Goal: Information Seeking & Learning: Learn about a topic

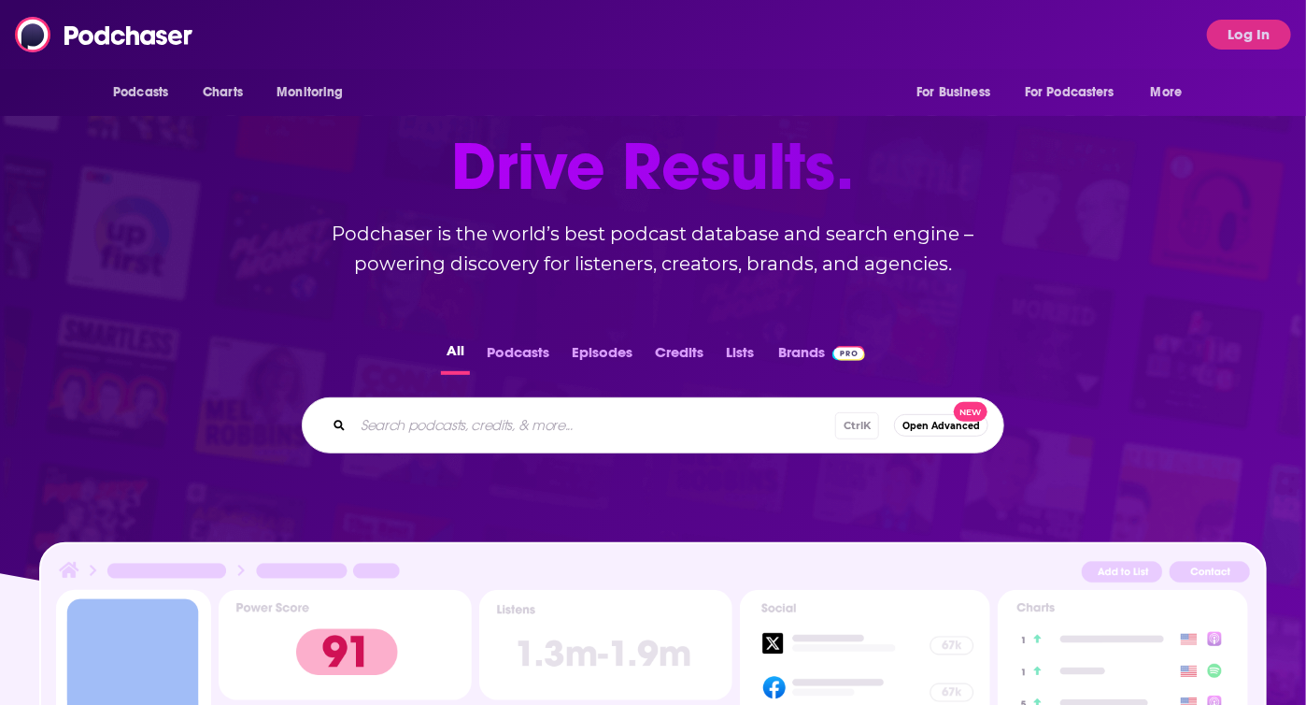
scroll to position [131, 0]
click at [560, 451] on div "Ctrl K Open Advanced New" at bounding box center [653, 425] width 703 height 56
click at [531, 426] on input "Search podcasts, credits, & more..." at bounding box center [594, 425] width 482 height 30
paste input "The Adversity Advantage with [PERSON_NAME]"
type input "The Adversity Advantage with [PERSON_NAME]"
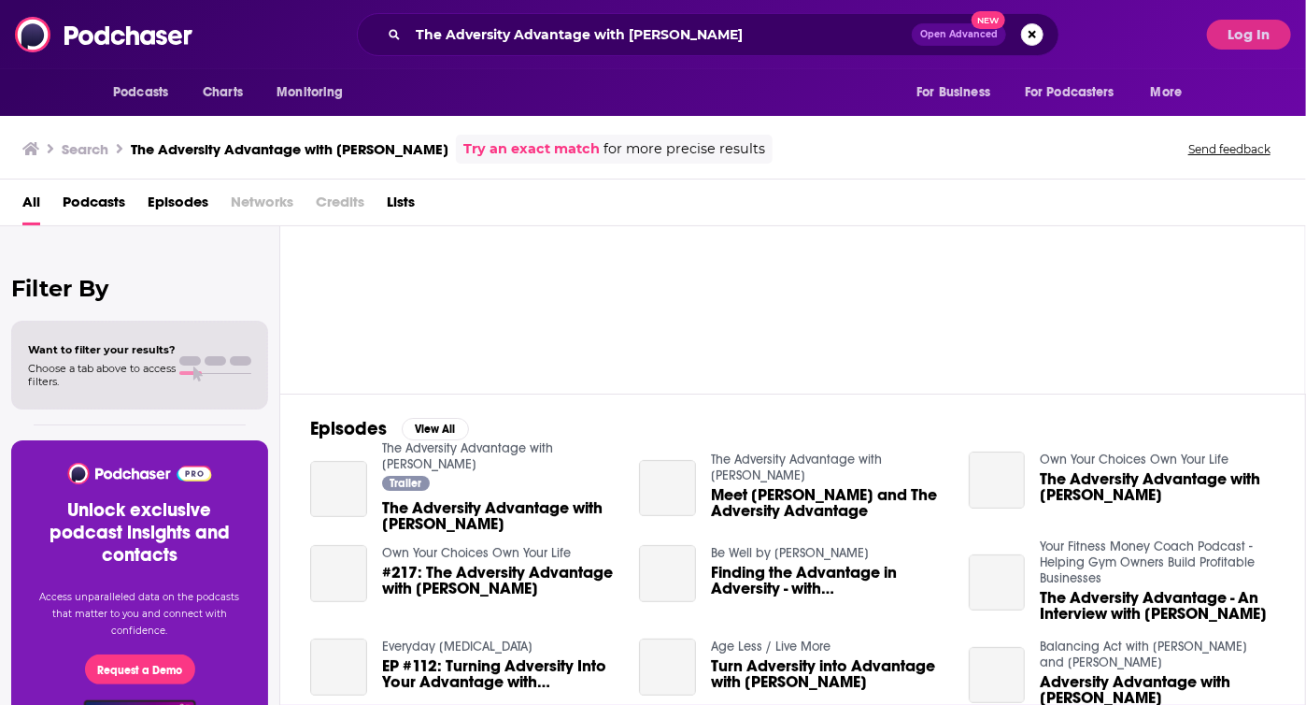
scroll to position [2, 0]
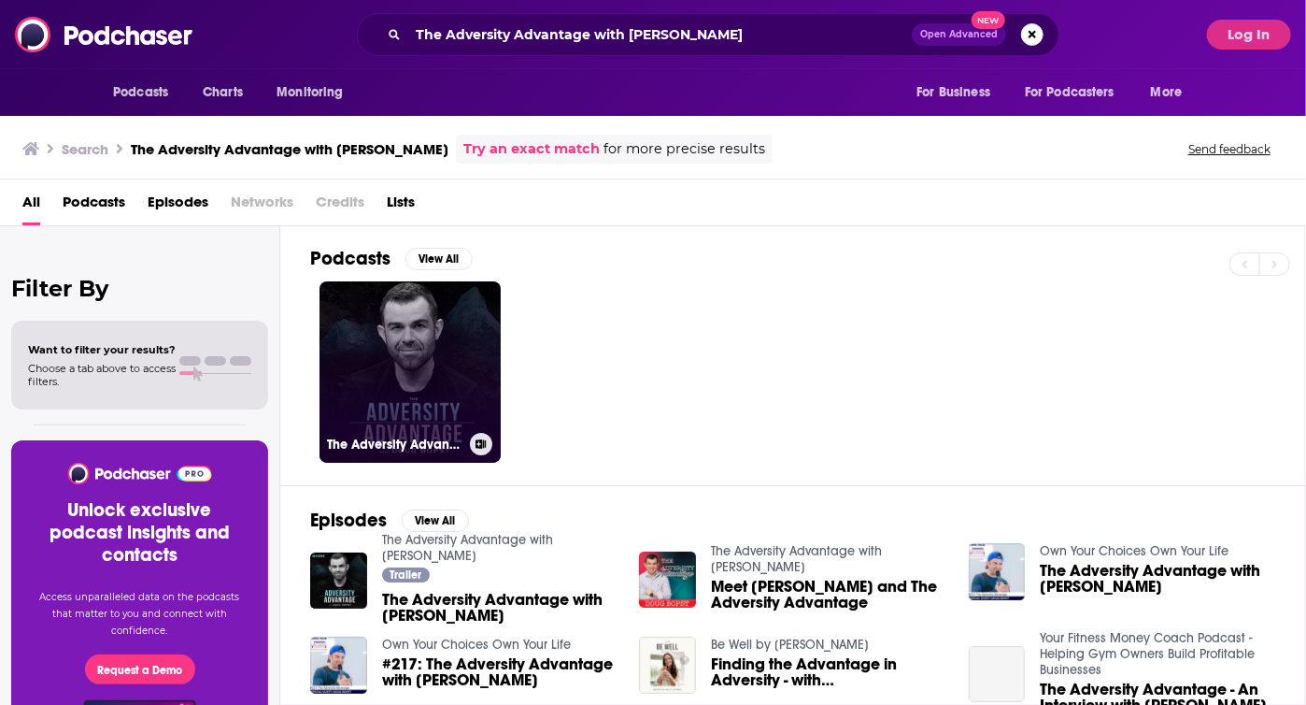
click at [418, 313] on link "The Adversity Advantage with [PERSON_NAME]" at bounding box center [410, 371] width 181 height 181
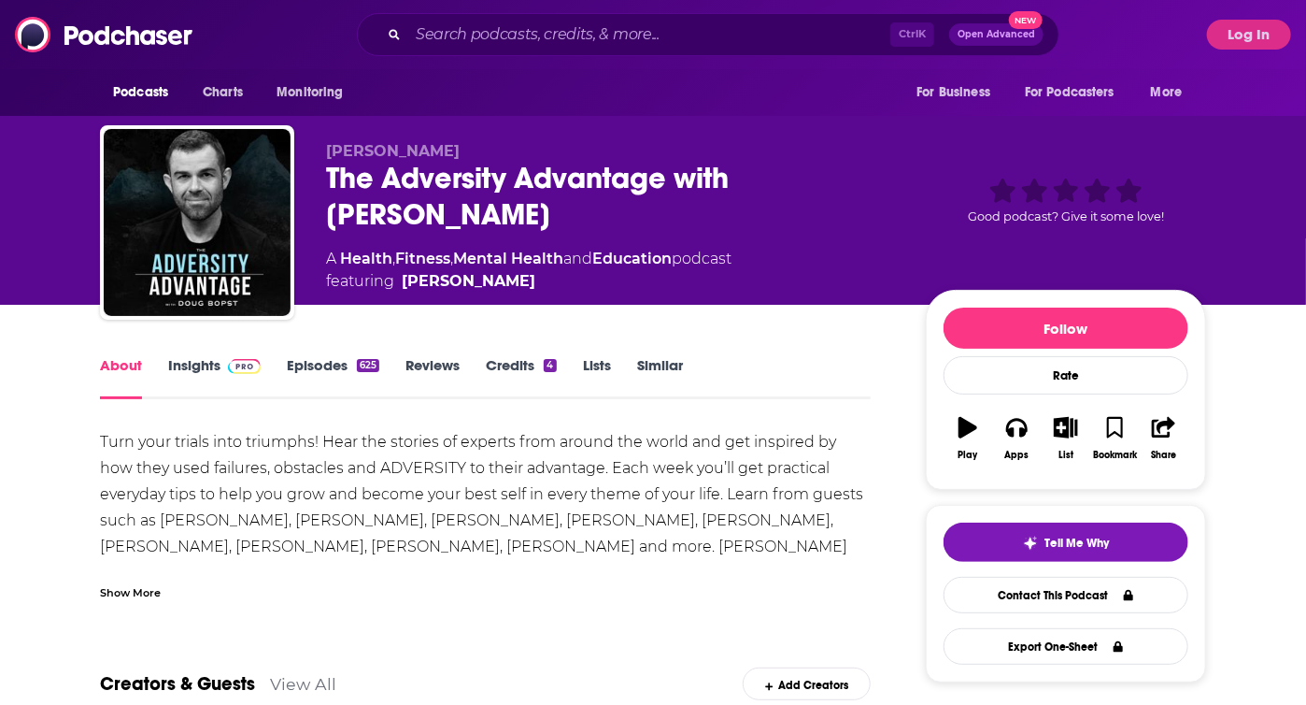
click at [198, 380] on link "Insights" at bounding box center [214, 377] width 93 height 43
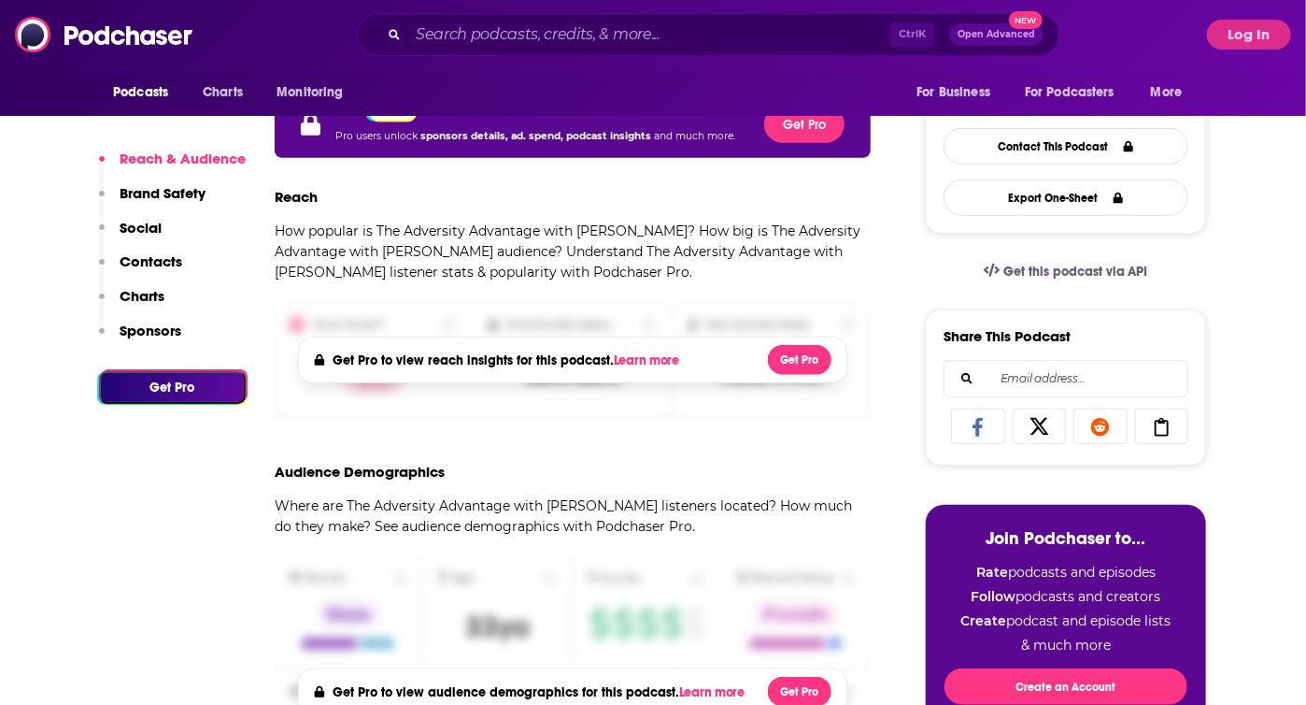
scroll to position [449, 0]
click at [1222, 50] on div "Podcasts Charts Monitoring Ctrl K Open Advanced New For Business For Podcasters…" at bounding box center [653, 34] width 1306 height 69
click at [1218, 39] on button "Log In" at bounding box center [1249, 35] width 84 height 30
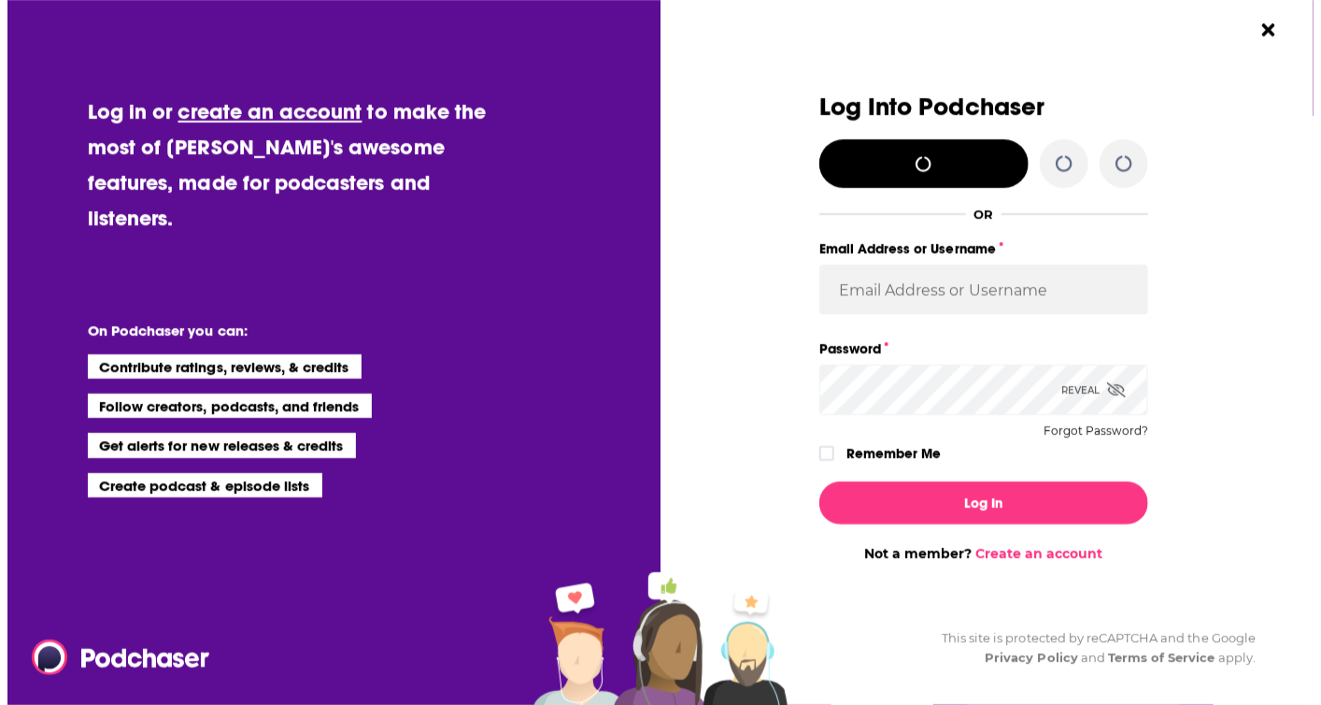
scroll to position [0, 0]
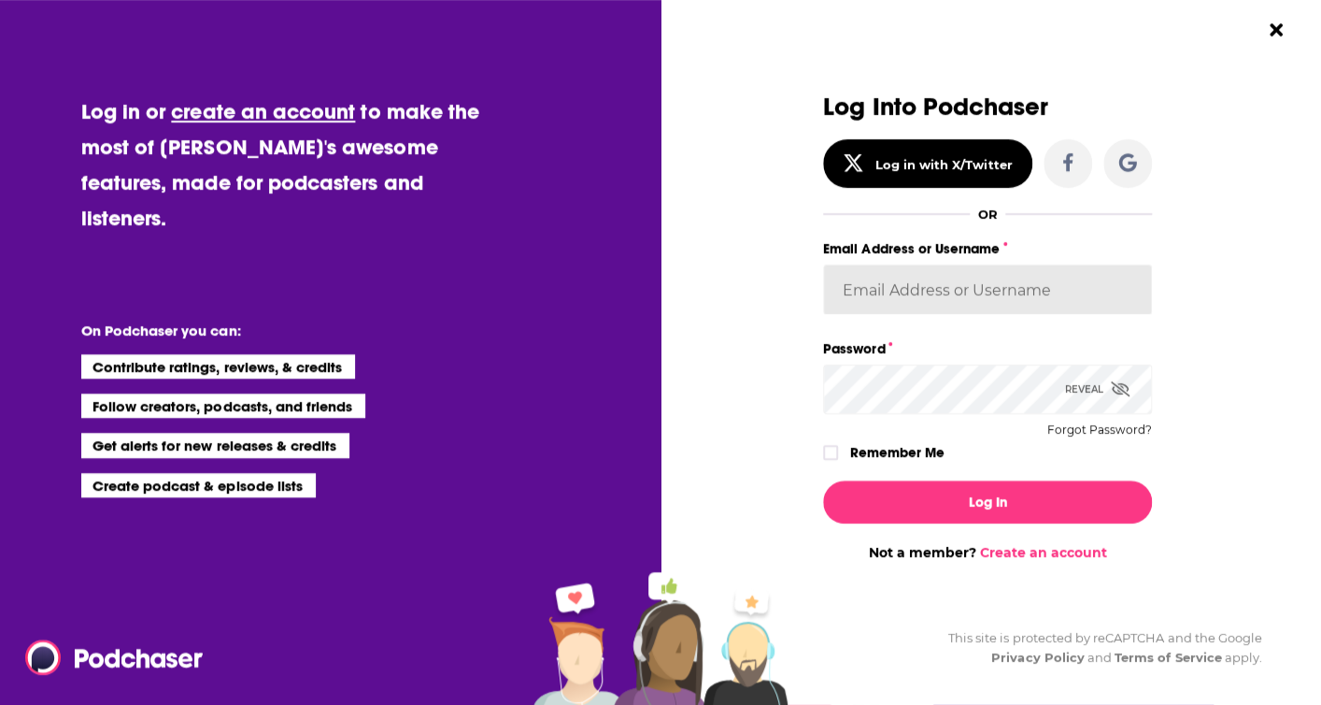
type input "[PERSON_NAME][EMAIL_ADDRESS][PERSON_NAME][DOMAIN_NAME]"
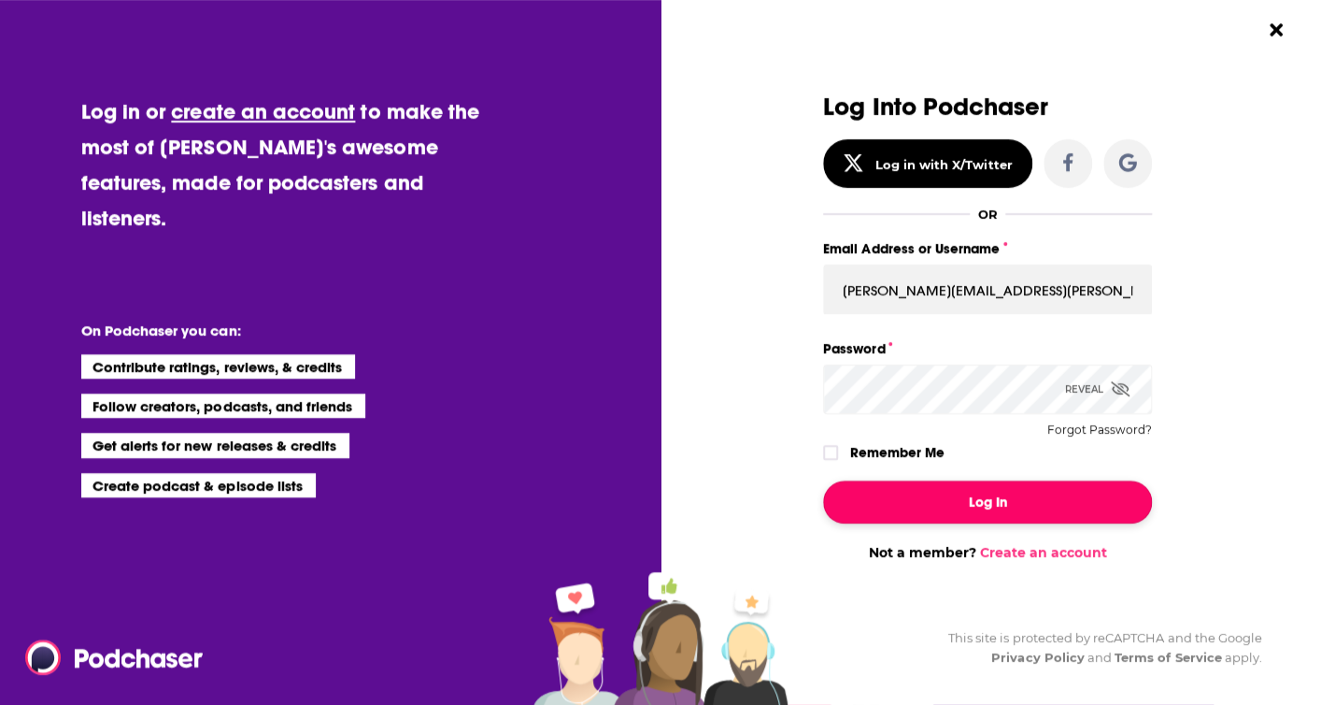
click at [931, 511] on button "Log In" at bounding box center [987, 501] width 329 height 43
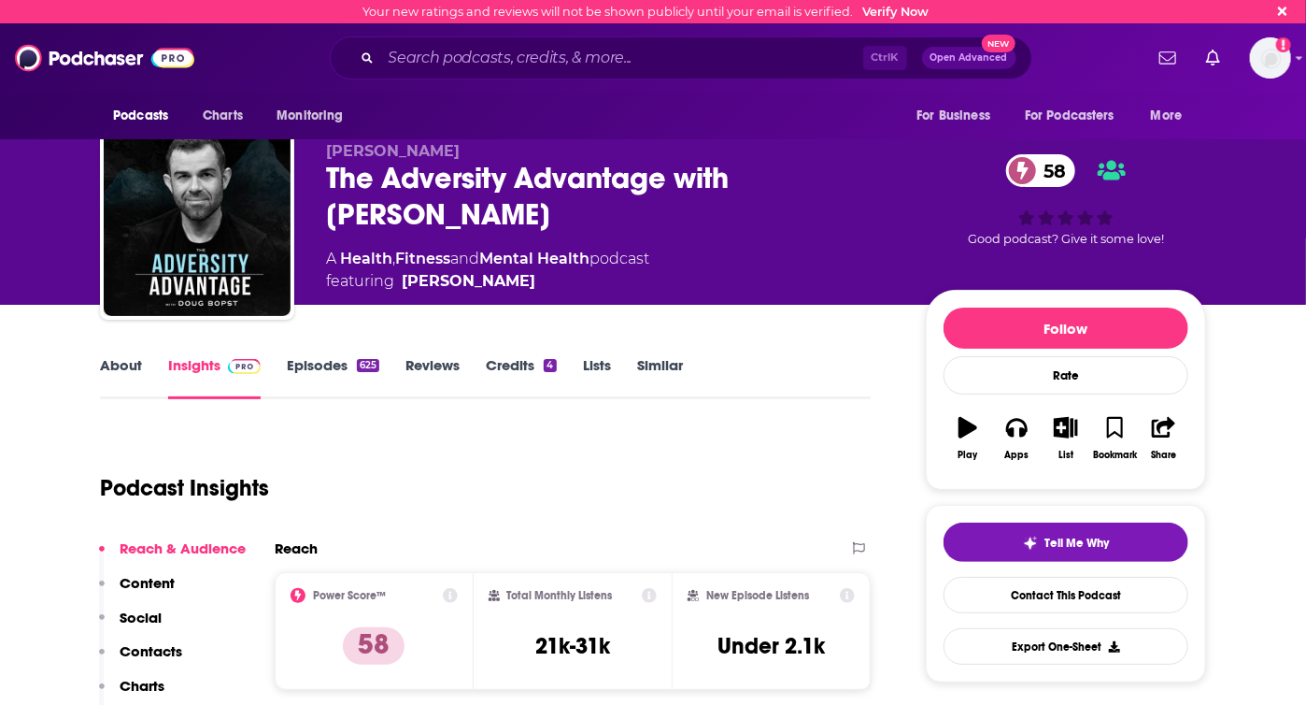
scroll to position [183, 0]
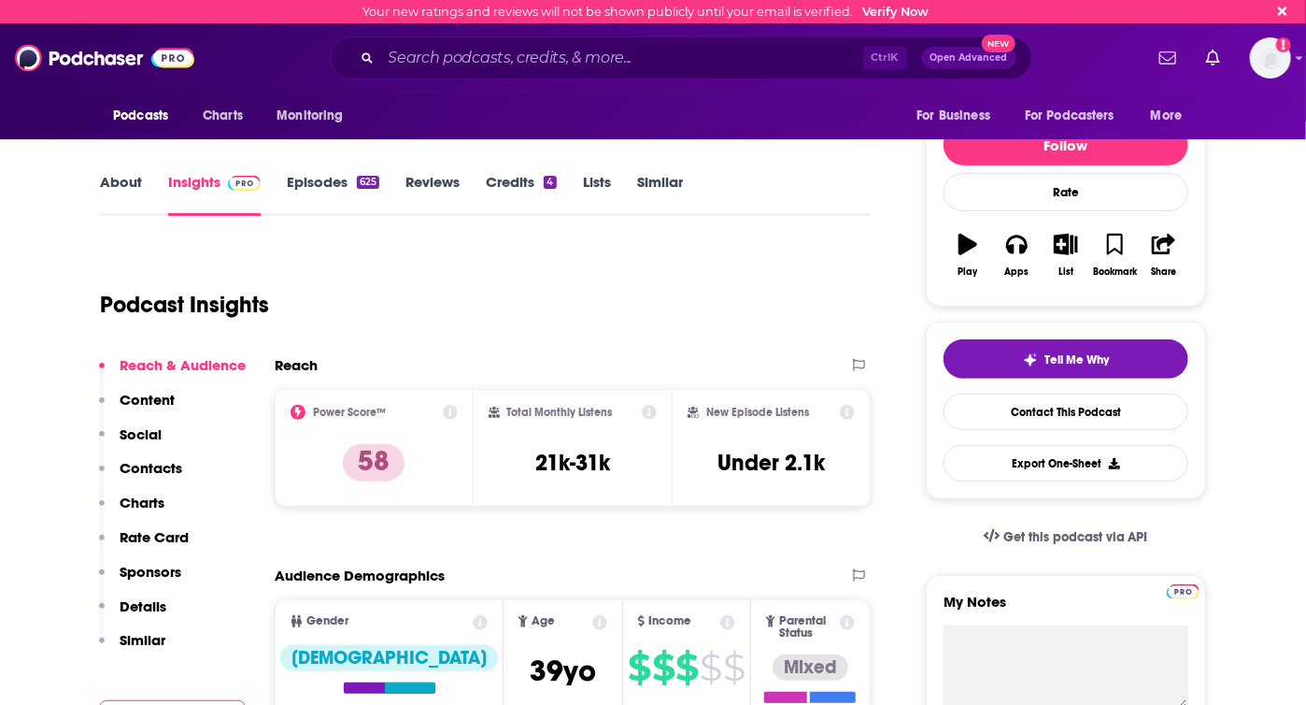
click at [846, 416] on icon at bounding box center [847, 412] width 15 height 15
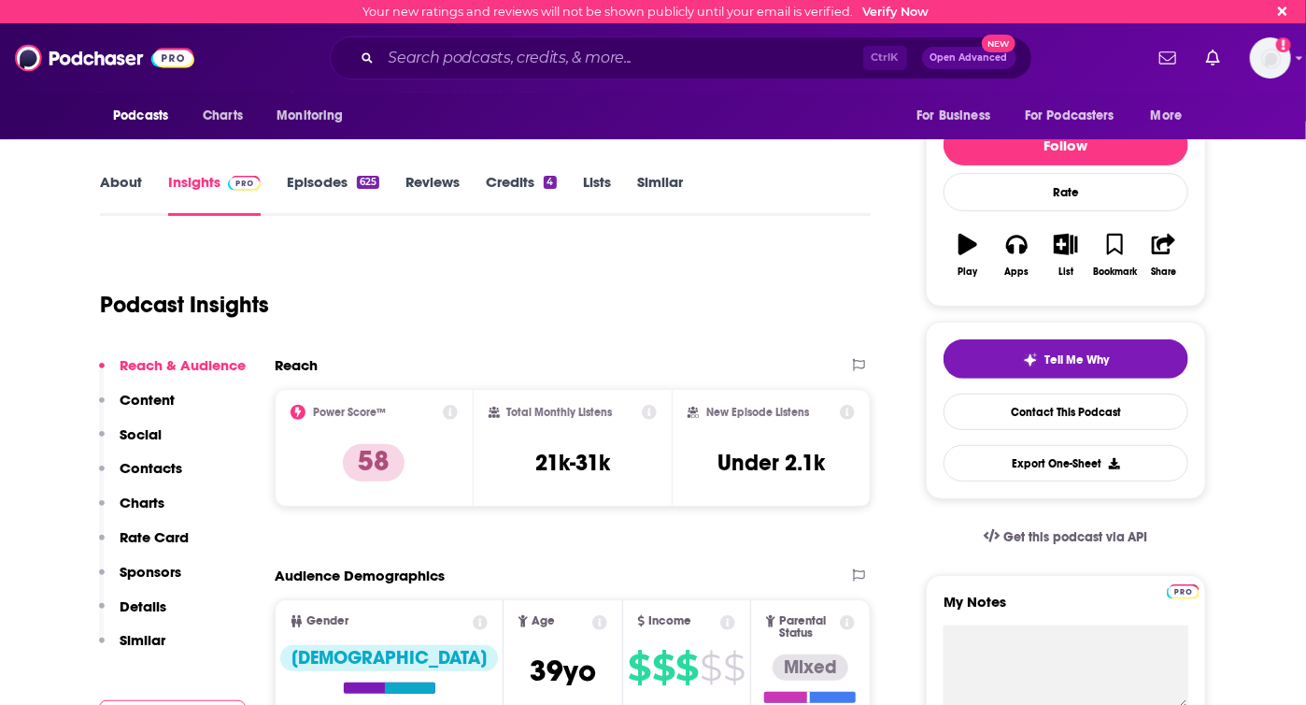
click at [452, 414] on icon at bounding box center [450, 412] width 15 height 15
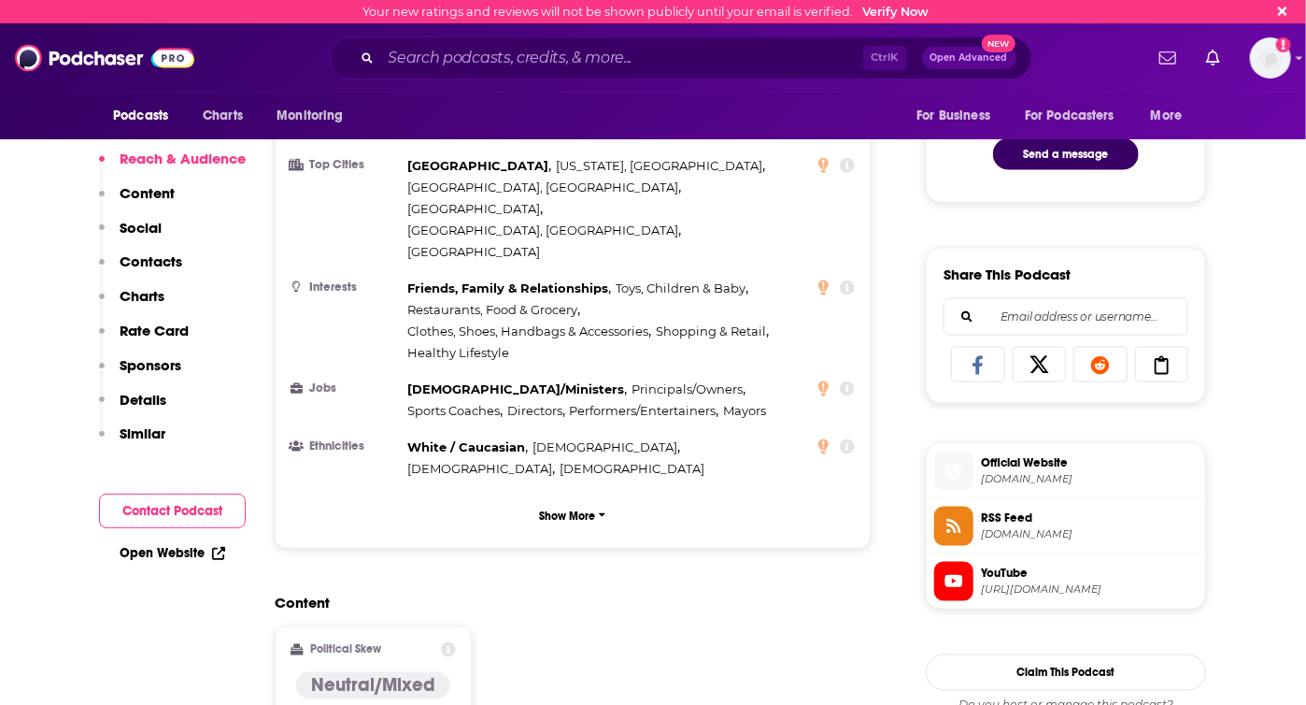
scroll to position [994, 0]
